Goal: Find specific page/section: Find specific page/section

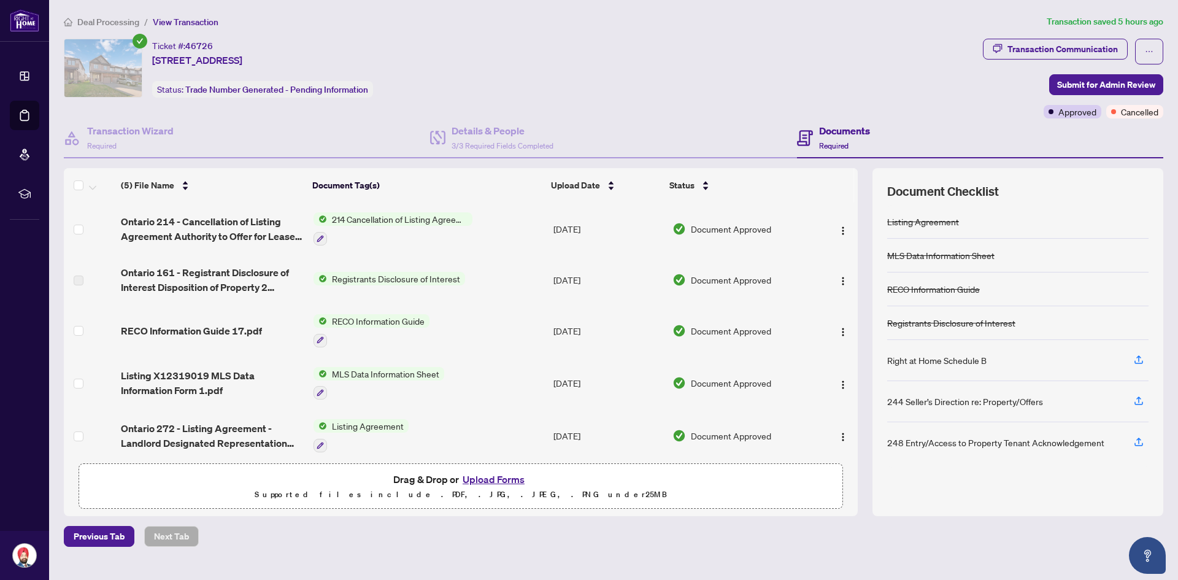
scroll to position [8, 0]
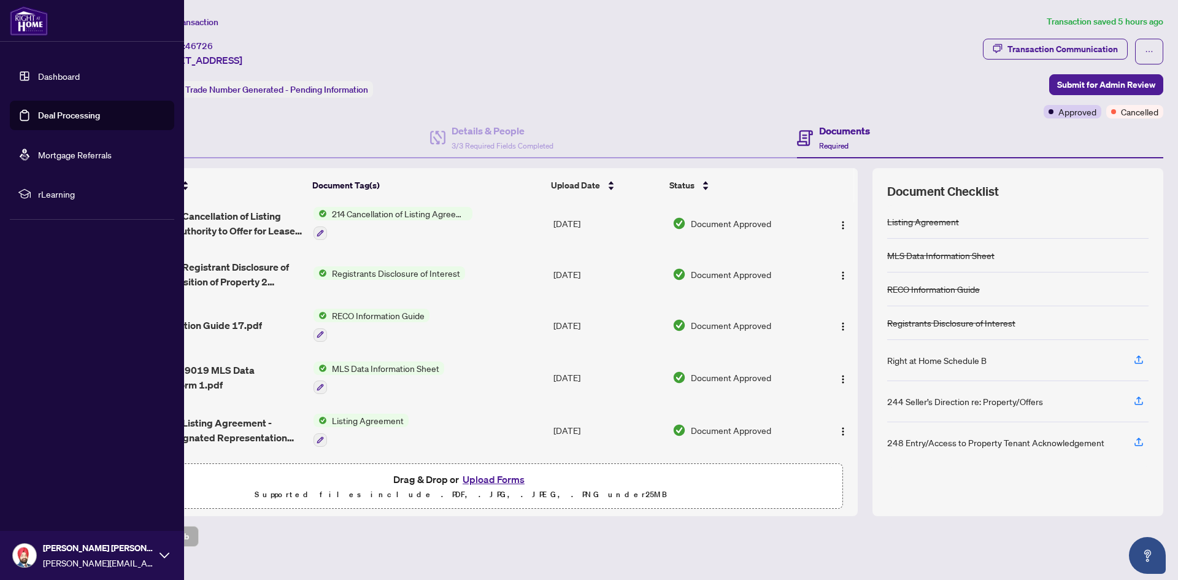
click at [59, 75] on link "Dashboard" at bounding box center [59, 76] width 42 height 11
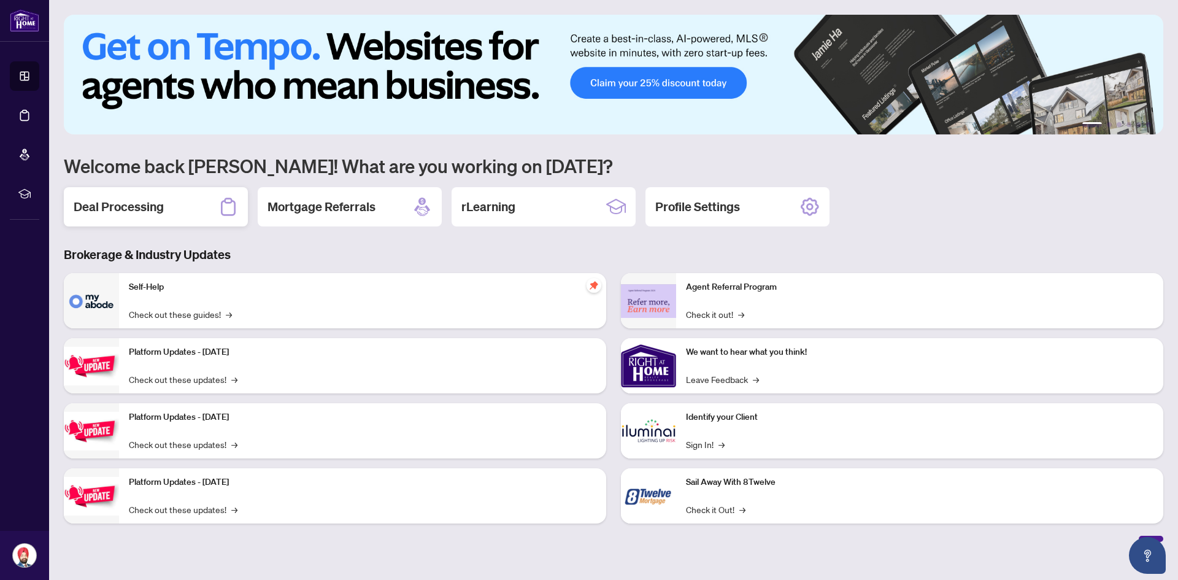
click at [153, 207] on h2 "Deal Processing" at bounding box center [119, 206] width 90 height 17
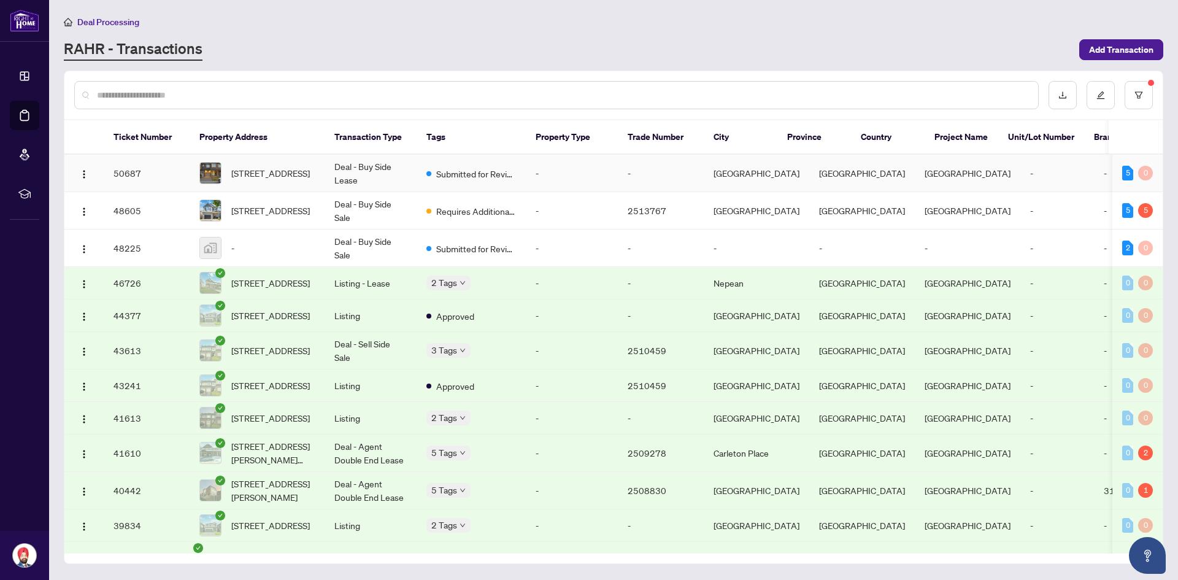
click at [255, 186] on td "[STREET_ADDRESS]" at bounding box center [257, 173] width 135 height 37
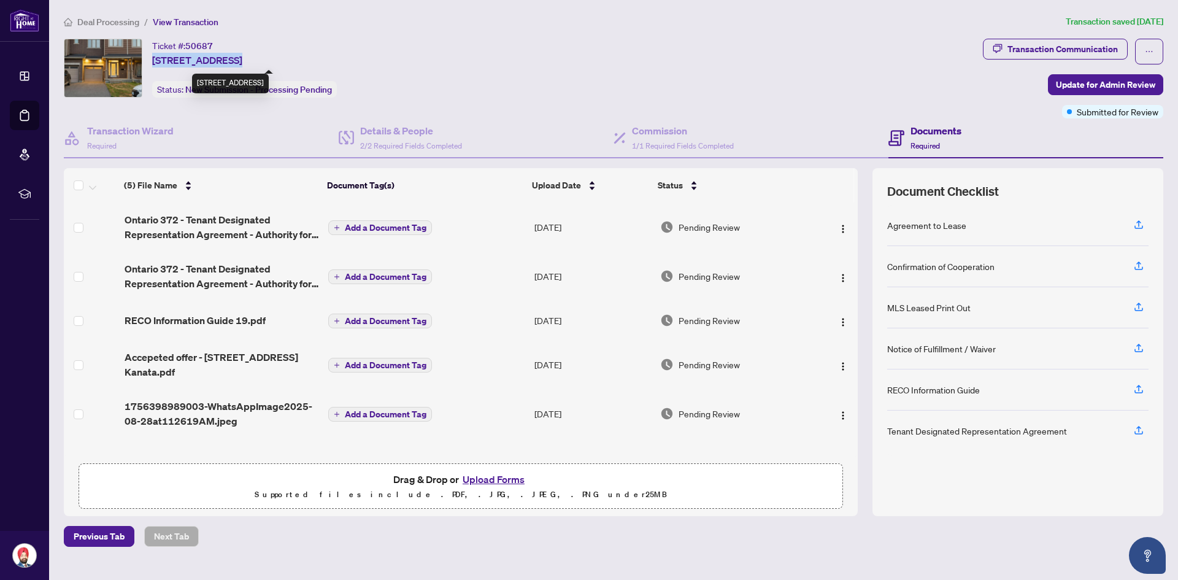
drag, startPoint x: 151, startPoint y: 61, endPoint x: 233, endPoint y: 60, distance: 82.2
click at [233, 60] on div "Ticket #: 50687 [STREET_ADDRESS] Status: New Submission - Processing Pending" at bounding box center [521, 68] width 914 height 59
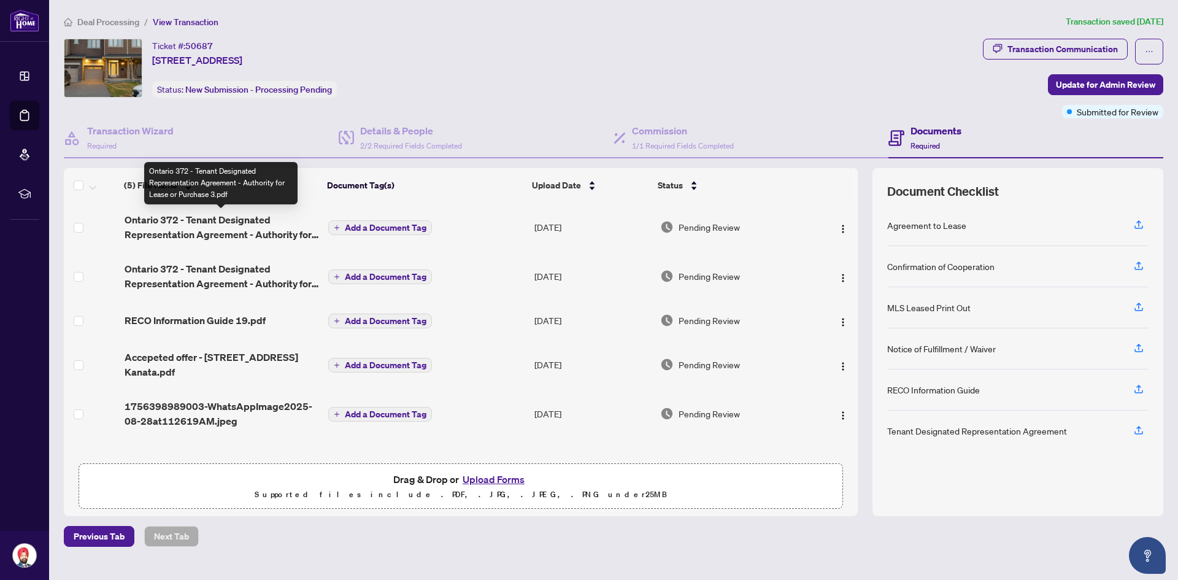
click at [169, 234] on span "Ontario 372 - Tenant Designated Representation Agreement - Authority for Lease …" at bounding box center [222, 226] width 195 height 29
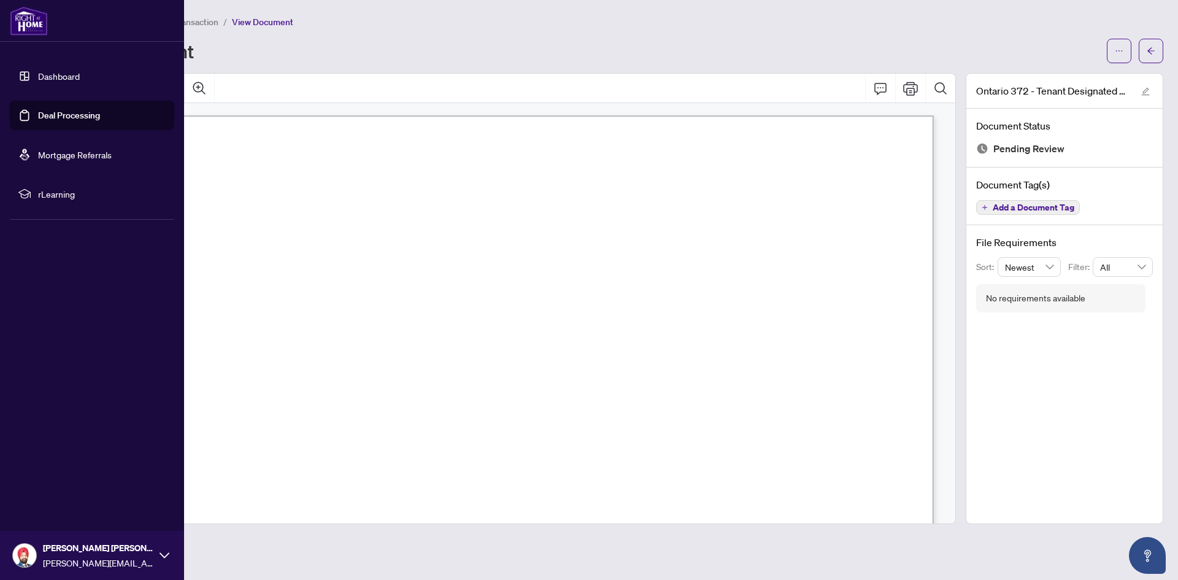
click at [40, 77] on link "Dashboard" at bounding box center [59, 76] width 42 height 11
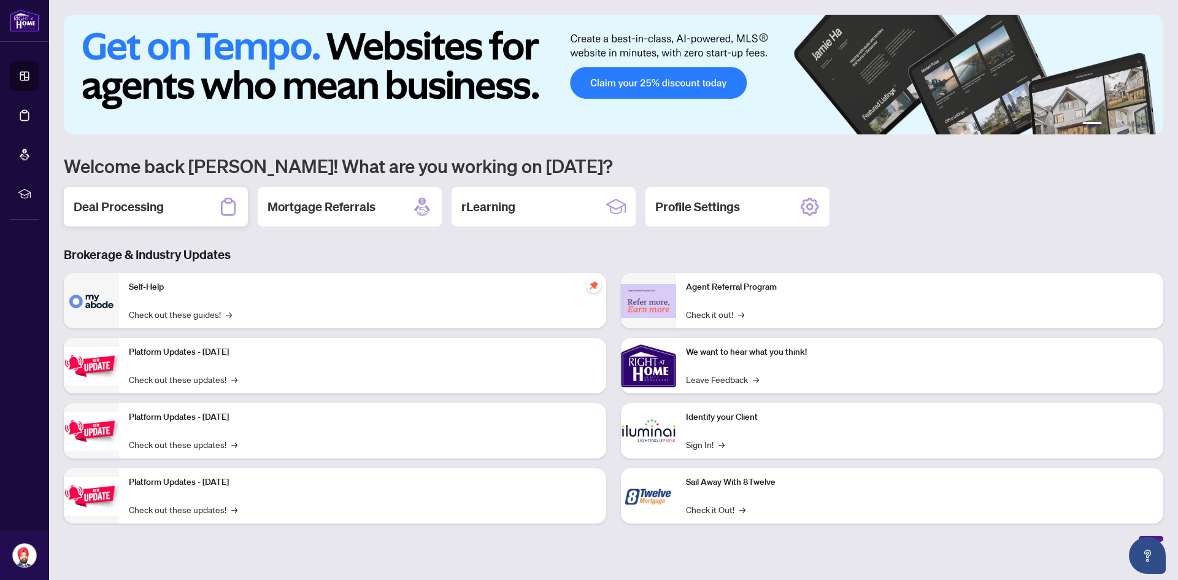
click at [203, 213] on div "Deal Processing" at bounding box center [156, 206] width 184 height 39
